Goal: Information Seeking & Learning: Learn about a topic

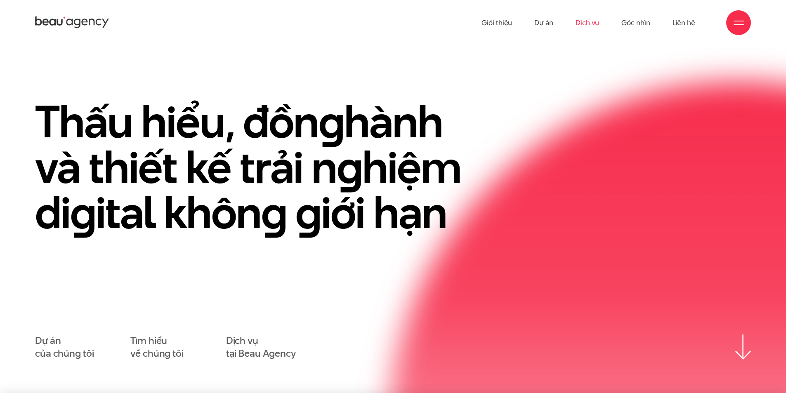
click at [591, 22] on link "Dịch vụ" at bounding box center [587, 22] width 24 height 45
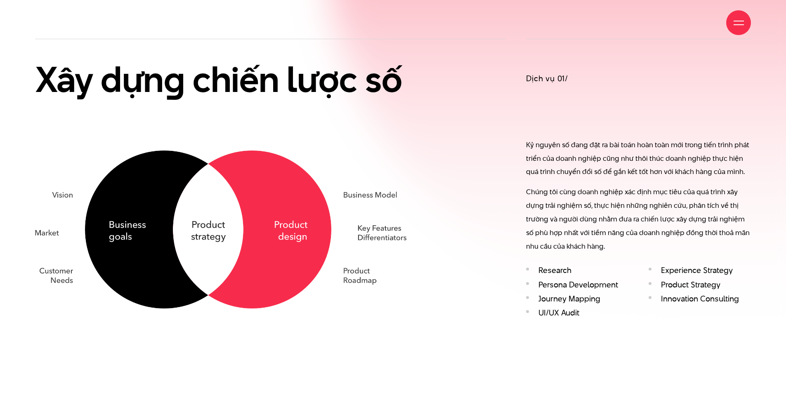
scroll to position [742, 0]
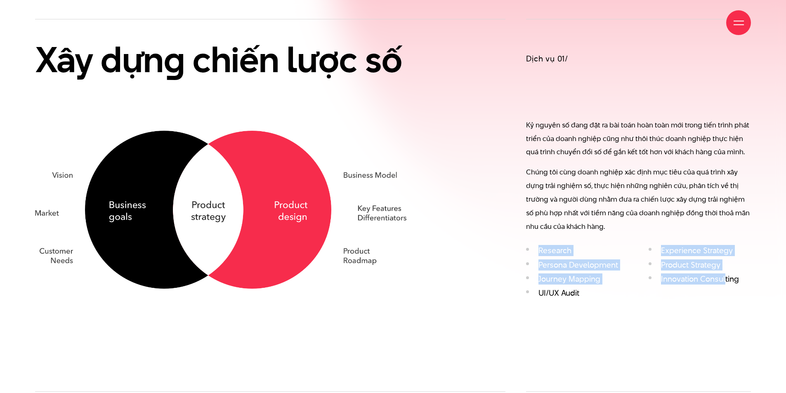
drag, startPoint x: 562, startPoint y: 231, endPoint x: 528, endPoint y: 311, distance: 87.2
click at [725, 274] on div "Dịch vụ 01/ Kỷ nguyên số đang đặt ra bài toán hoàn toàn mới trong tiến trình ph…" at bounding box center [638, 161] width 225 height 284
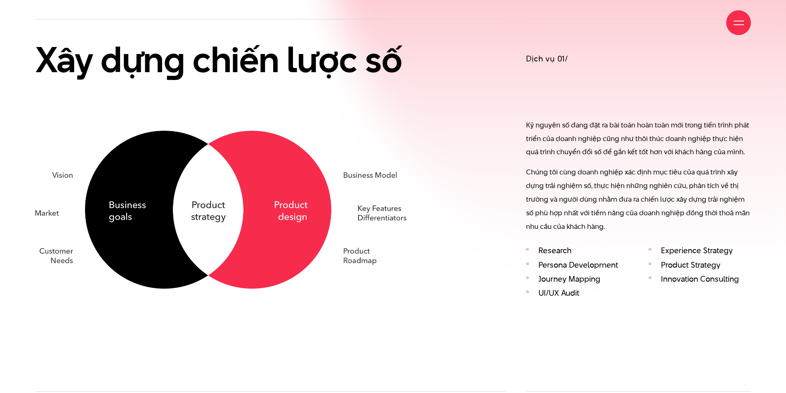
click at [526, 311] on div "Xây dựn g chiến lược số Dịch vụ 01/ Kỷ nguyên số đang đặt ra bài toán hoàn toàn…" at bounding box center [392, 205] width 715 height 372
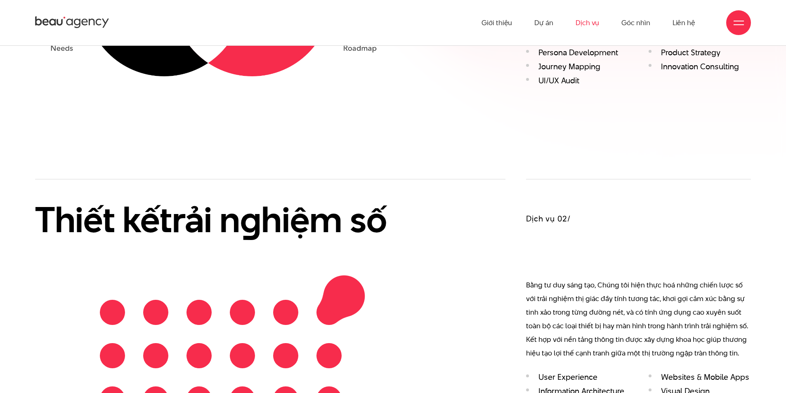
scroll to position [783, 0]
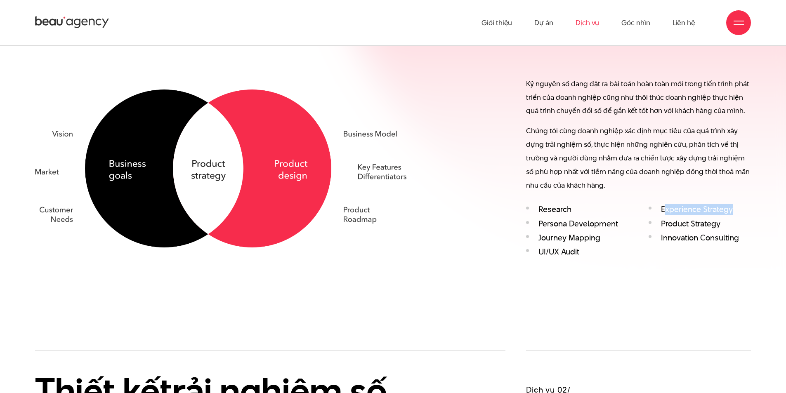
drag, startPoint x: 664, startPoint y: 179, endPoint x: 728, endPoint y: 188, distance: 64.5
click at [734, 205] on li "Experience Strategy" at bounding box center [699, 209] width 102 height 9
click at [671, 233] on ul "Research Experience Strategy Persona Development Product Strategy Journey Mappi…" at bounding box center [638, 233] width 225 height 57
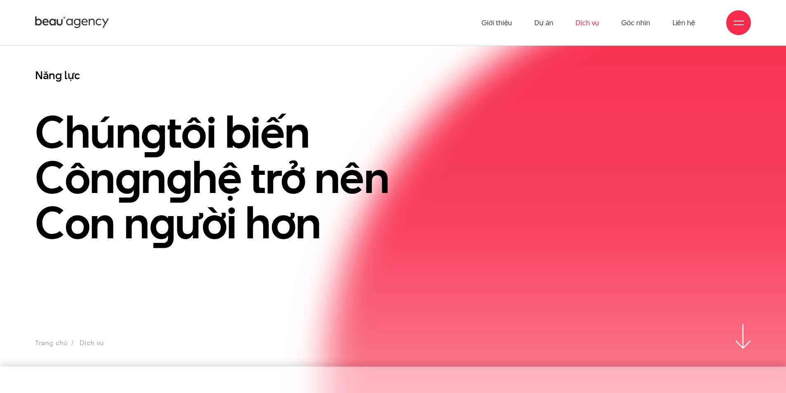
scroll to position [0, 0]
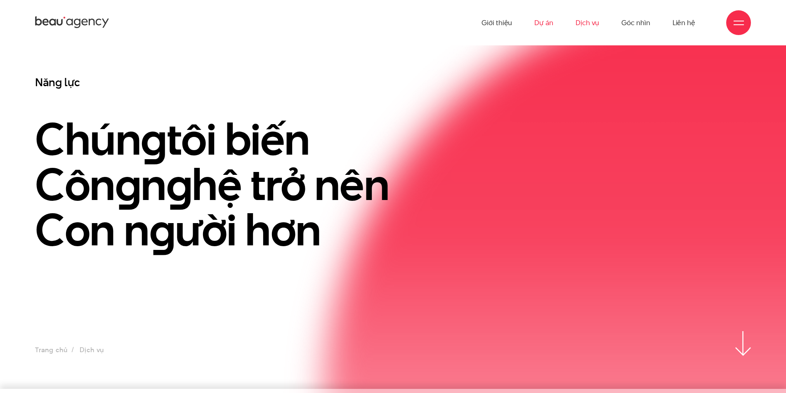
click at [547, 21] on link "Dự án" at bounding box center [543, 22] width 19 height 45
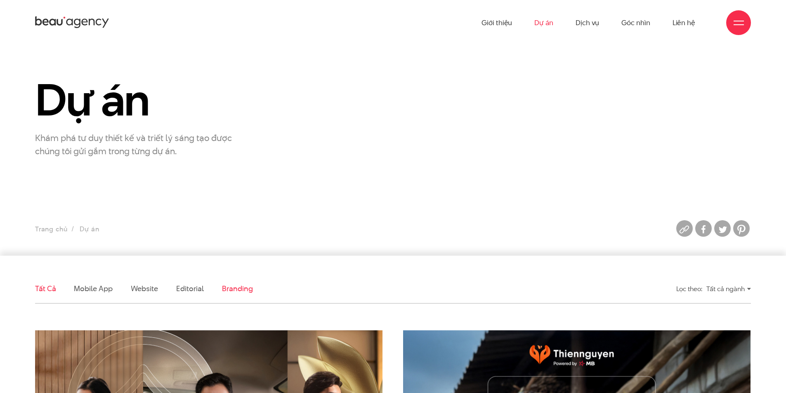
click at [234, 289] on link "Branding" at bounding box center [237, 288] width 31 height 10
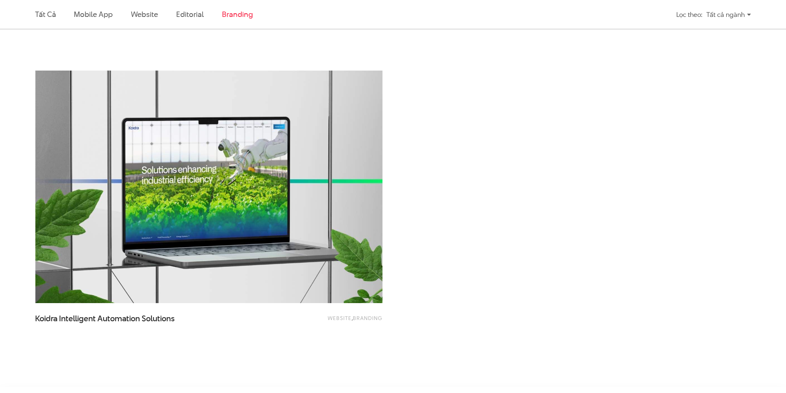
scroll to position [604, 0]
